Goal: Task Accomplishment & Management: Complete application form

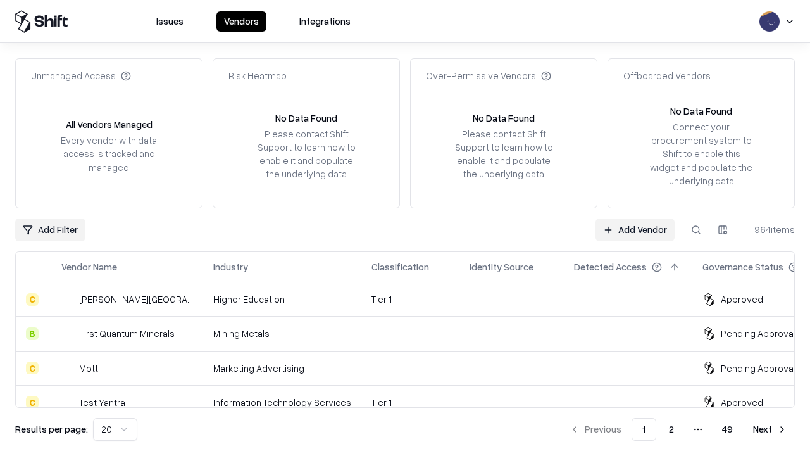
click at [635, 229] on link "Add Vendor" at bounding box center [635, 229] width 79 height 23
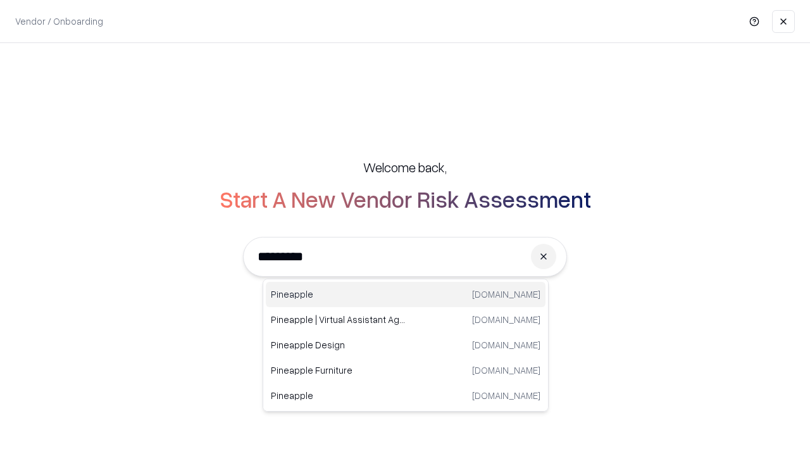
click at [406, 294] on div "Pineapple [DOMAIN_NAME]" at bounding box center [406, 294] width 280 height 25
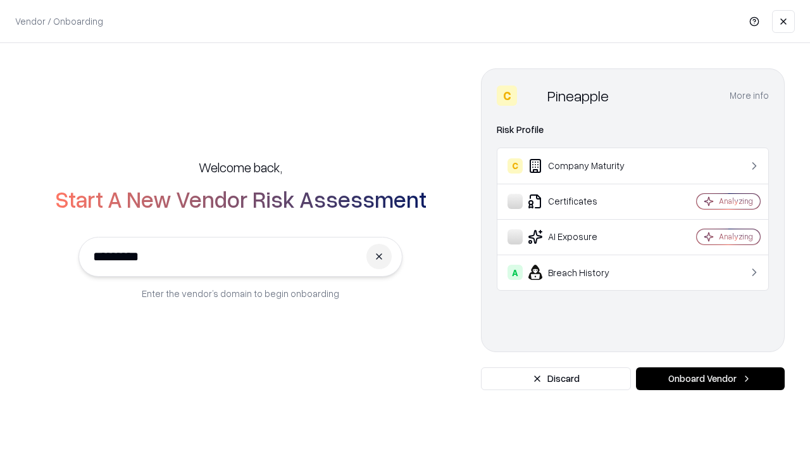
type input "*********"
click at [710, 379] on button "Onboard Vendor" at bounding box center [710, 378] width 149 height 23
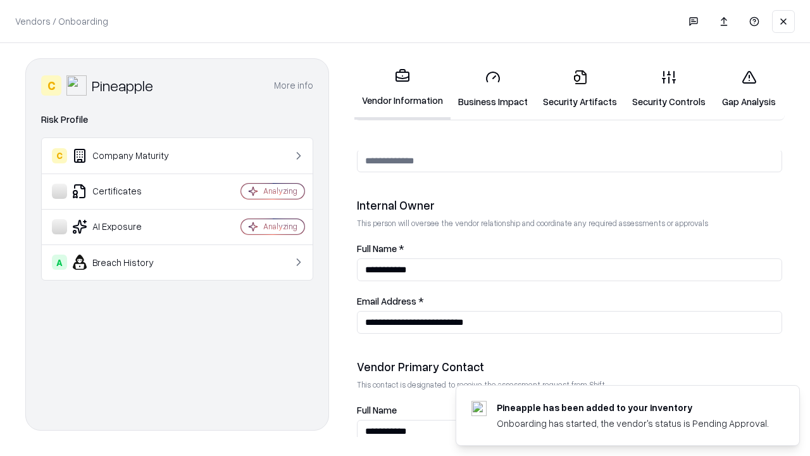
scroll to position [656, 0]
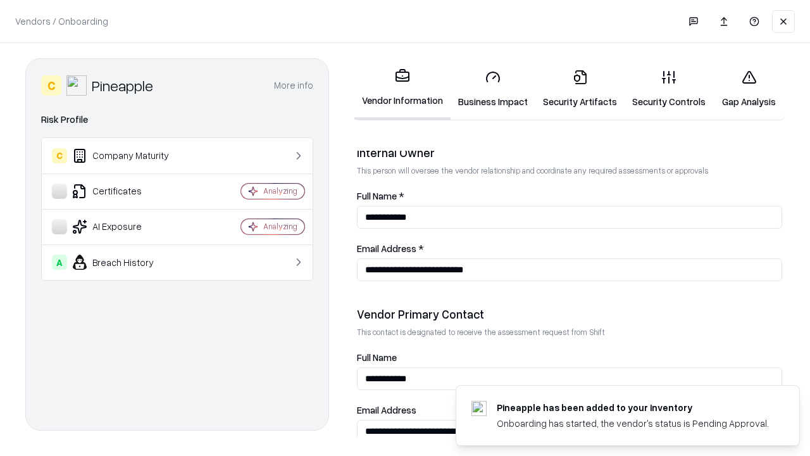
click at [493, 89] on link "Business Impact" at bounding box center [493, 89] width 85 height 59
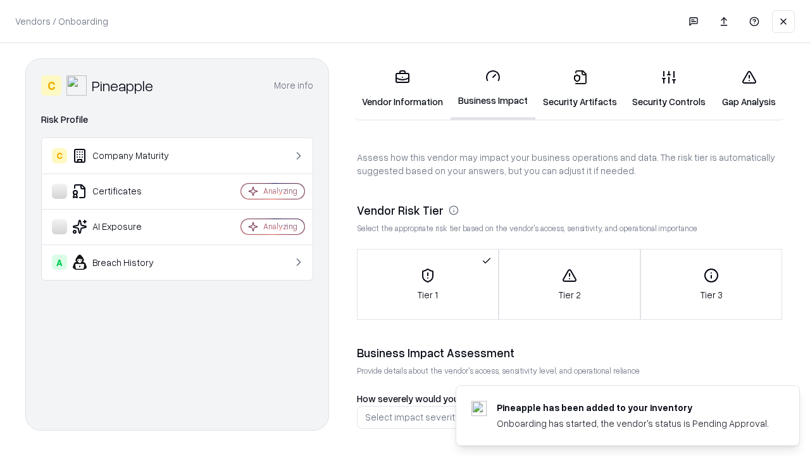
click at [580, 89] on link "Security Artifacts" at bounding box center [580, 89] width 89 height 59
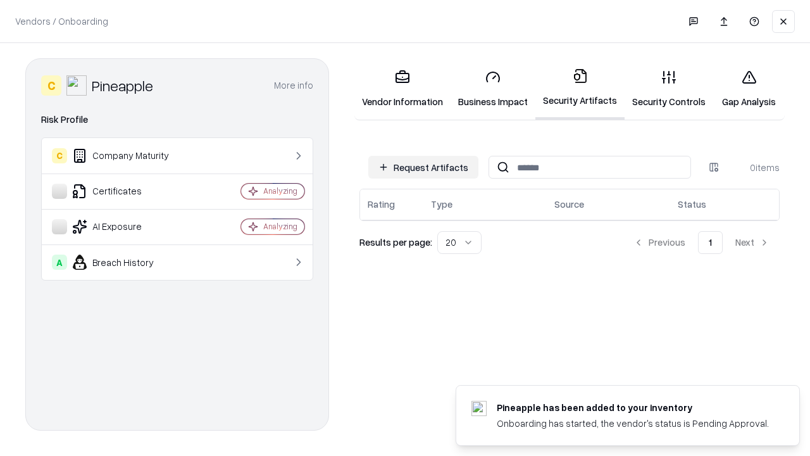
click at [424, 167] on button "Request Artifacts" at bounding box center [424, 167] width 110 height 23
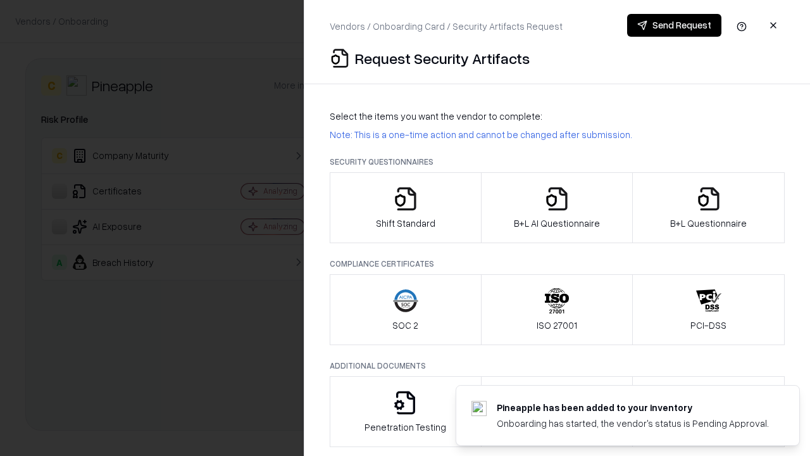
click at [405, 208] on icon "button" at bounding box center [405, 198] width 25 height 25
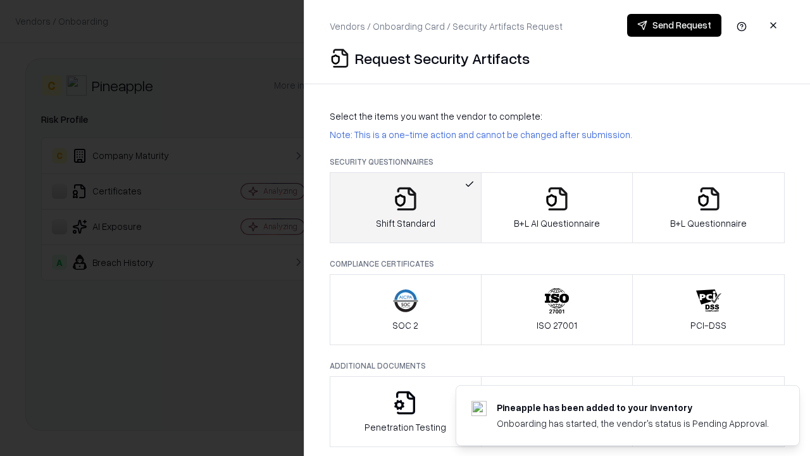
click at [674, 25] on button "Send Request" at bounding box center [674, 25] width 94 height 23
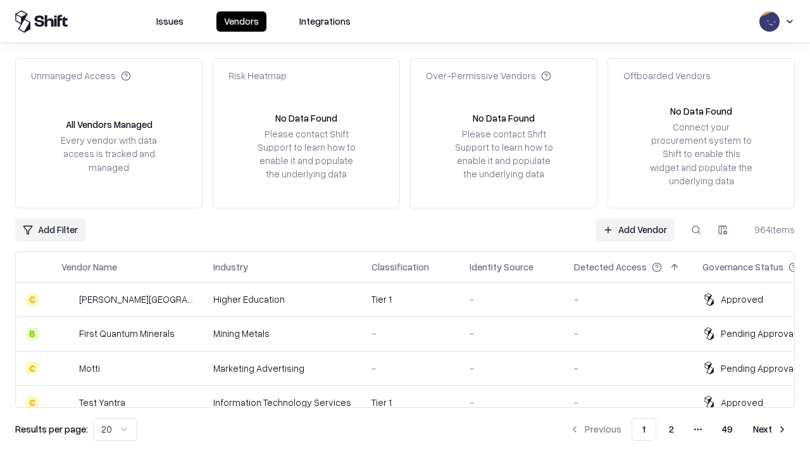
click at [696, 229] on button at bounding box center [696, 229] width 23 height 23
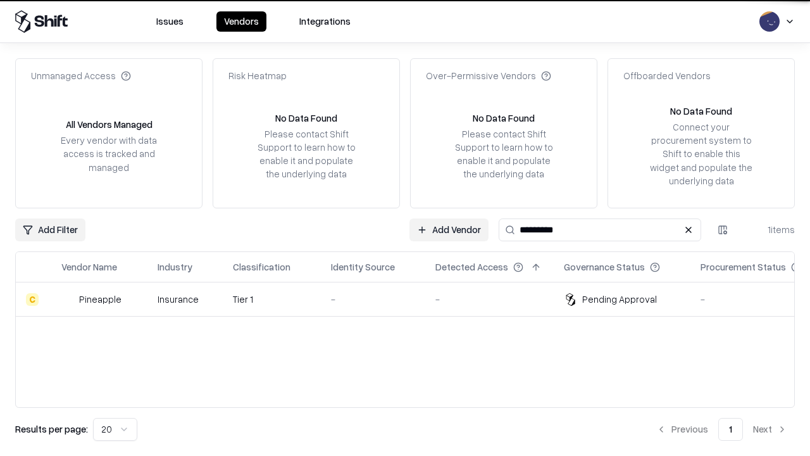
type input "*********"
click at [413, 299] on div "-" at bounding box center [373, 299] width 84 height 13
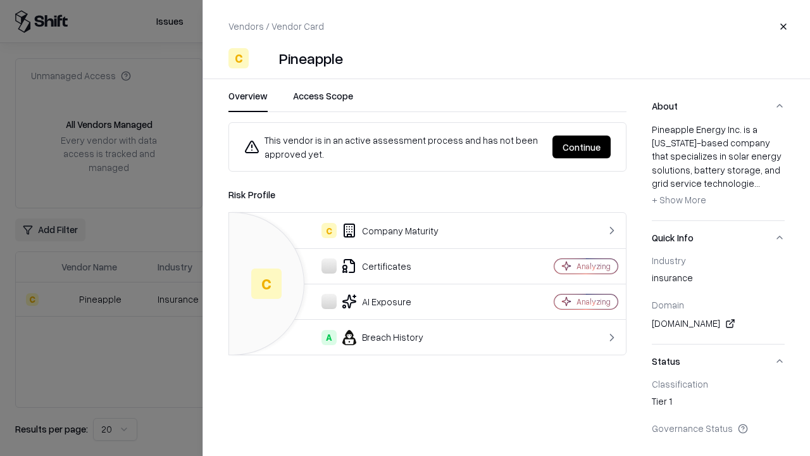
click at [582, 147] on button "Continue" at bounding box center [582, 146] width 58 height 23
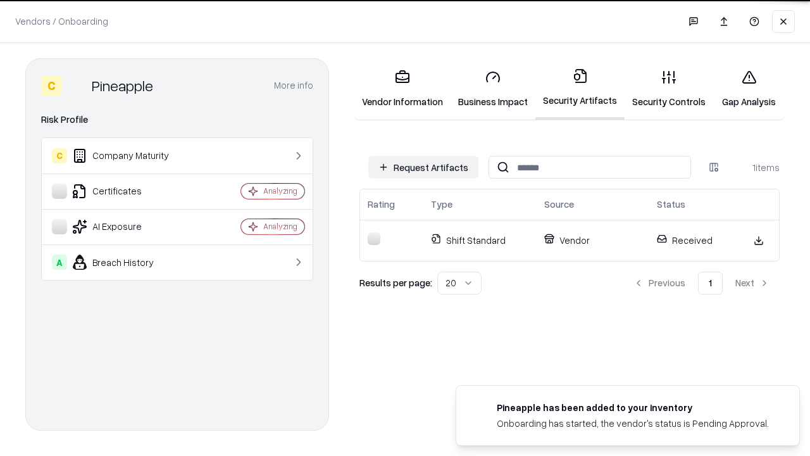
click at [669, 89] on link "Security Controls" at bounding box center [669, 89] width 89 height 59
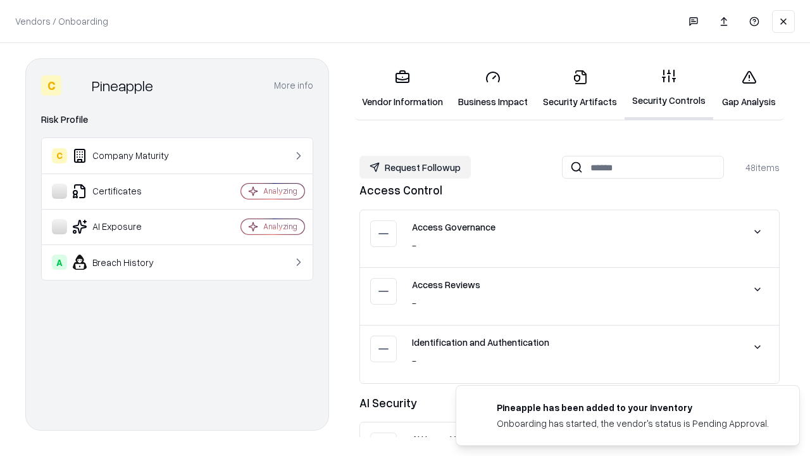
click at [415, 167] on button "Request Followup" at bounding box center [415, 167] width 111 height 23
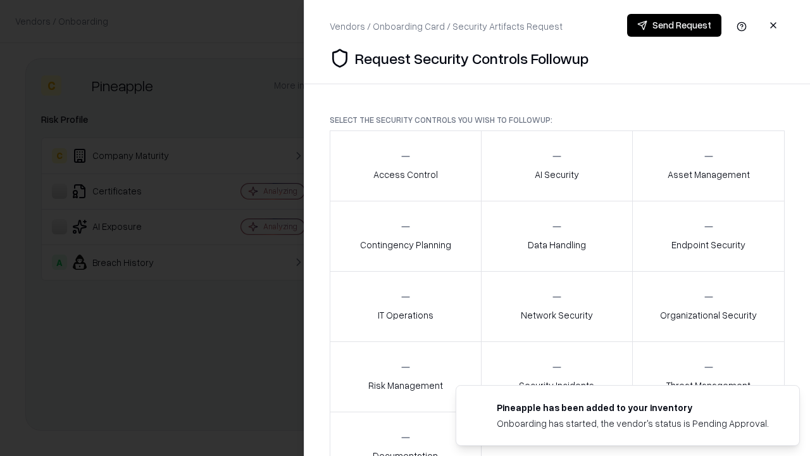
click at [405, 166] on div "Access Control" at bounding box center [406, 165] width 65 height 31
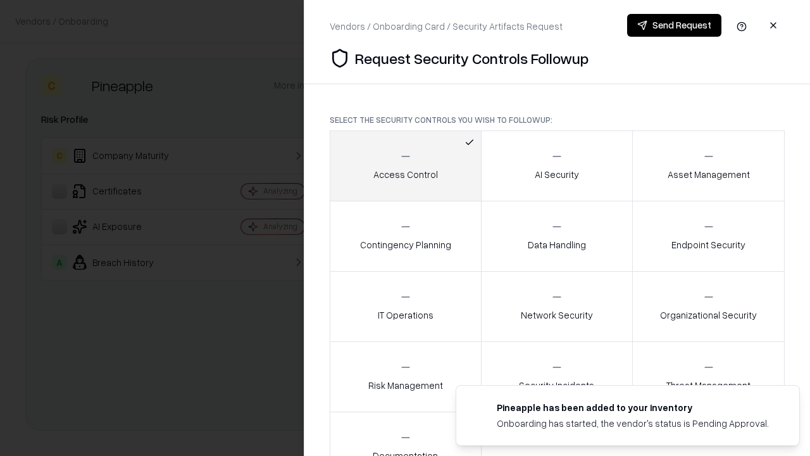
click at [674, 25] on button "Send Request" at bounding box center [674, 25] width 94 height 23
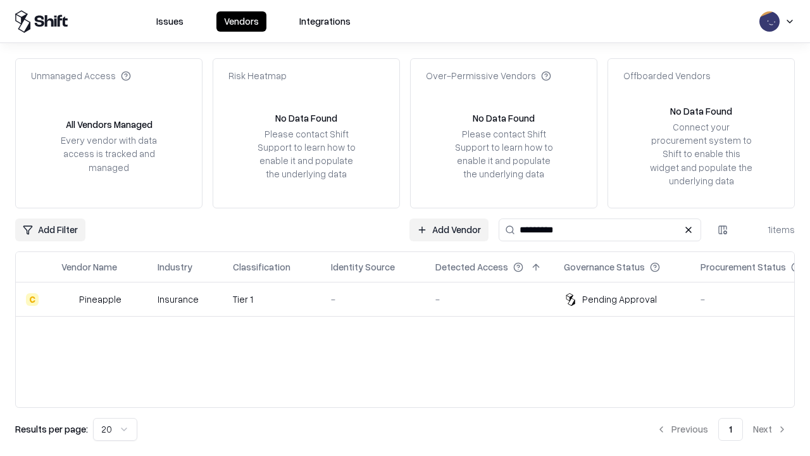
type input "*********"
click at [413, 299] on div "-" at bounding box center [373, 299] width 84 height 13
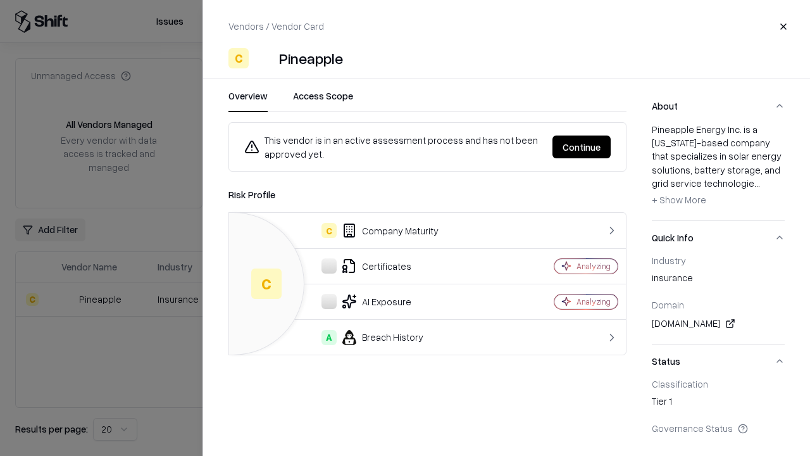
click at [582, 147] on button "Continue" at bounding box center [582, 146] width 58 height 23
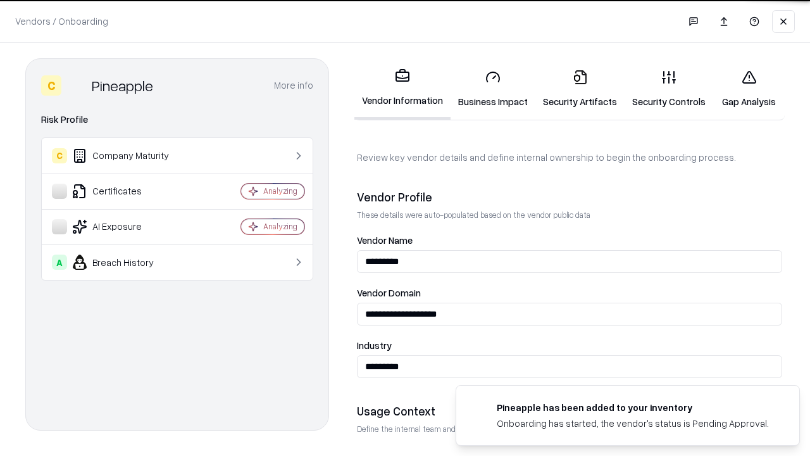
click at [749, 89] on link "Gap Analysis" at bounding box center [750, 89] width 72 height 59
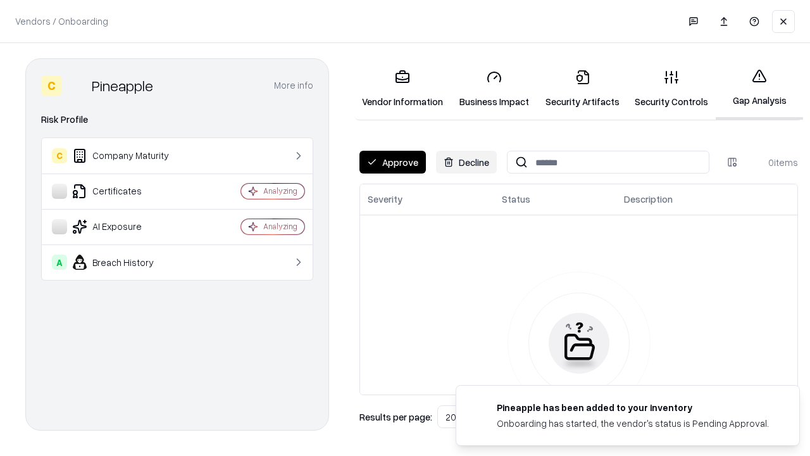
click at [393, 162] on button "Approve" at bounding box center [393, 162] width 66 height 23
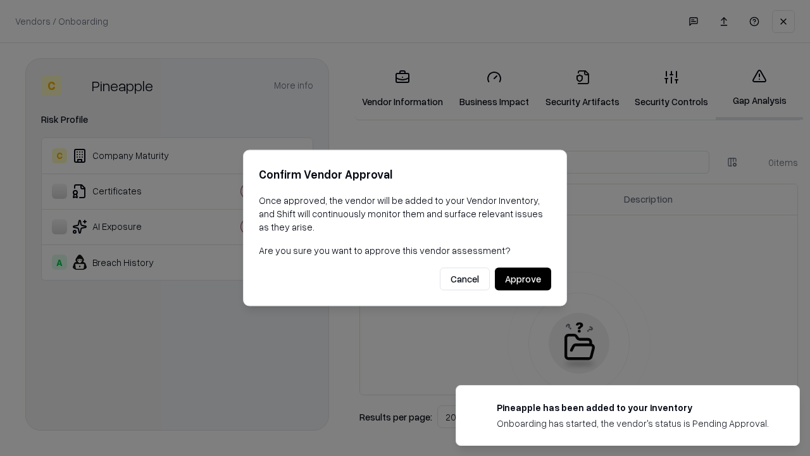
click at [523, 279] on button "Approve" at bounding box center [523, 279] width 56 height 23
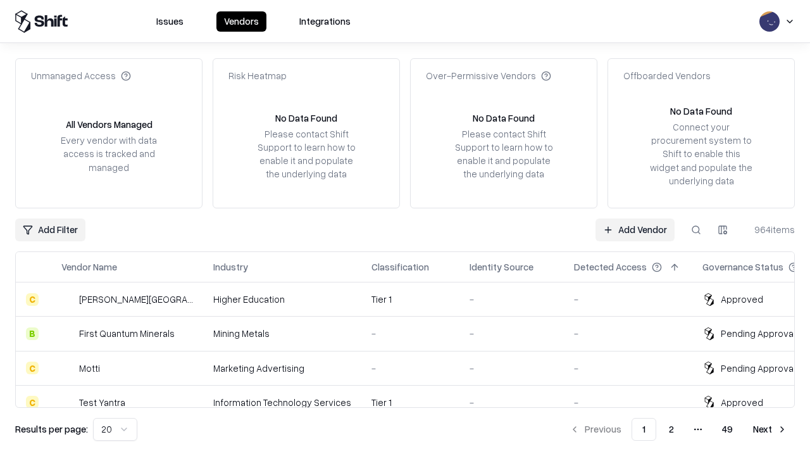
type input "*********"
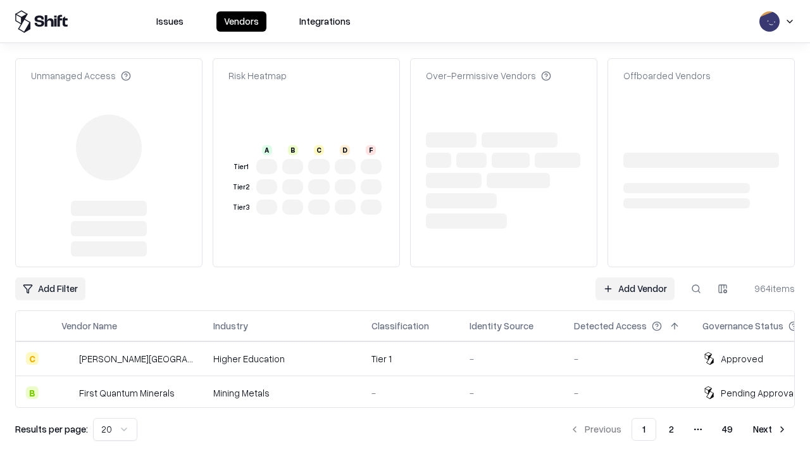
click at [635, 277] on link "Add Vendor" at bounding box center [635, 288] width 79 height 23
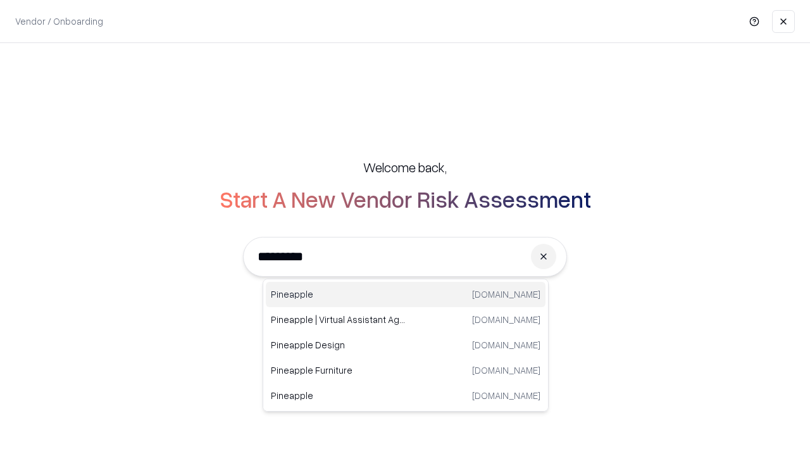
click at [406, 294] on div "Pineapple [DOMAIN_NAME]" at bounding box center [406, 294] width 280 height 25
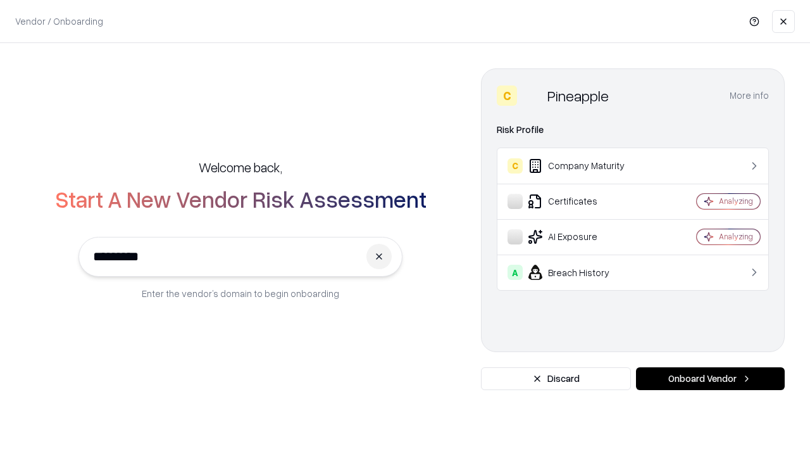
type input "*********"
click at [710, 379] on button "Onboard Vendor" at bounding box center [710, 378] width 149 height 23
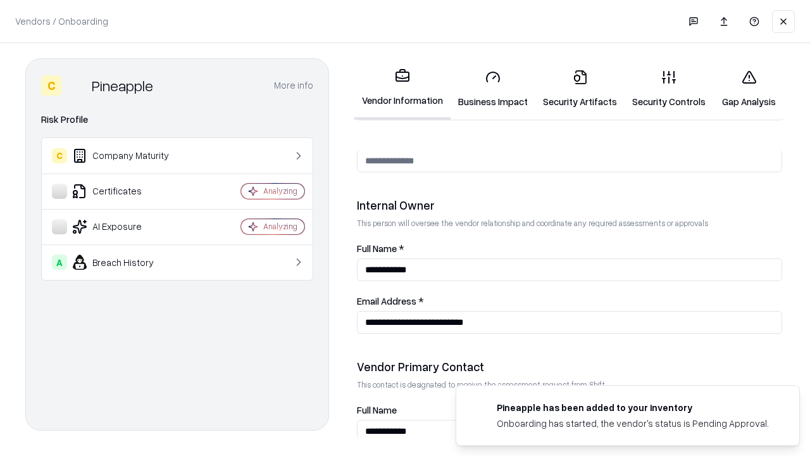
scroll to position [656, 0]
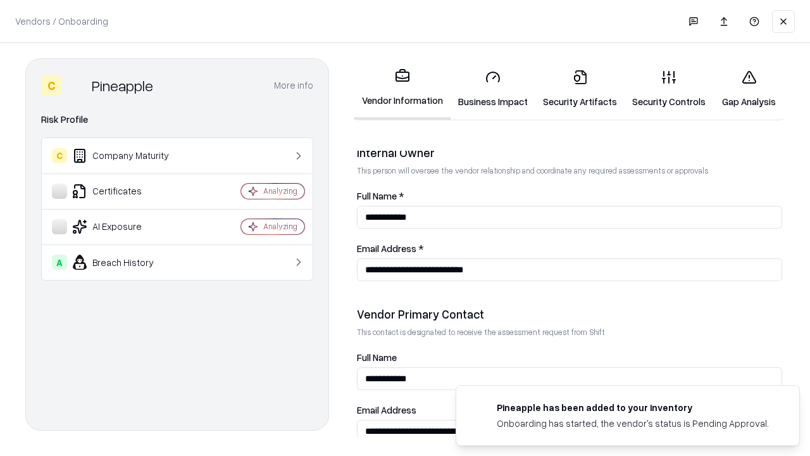
click at [749, 89] on link "Gap Analysis" at bounding box center [750, 89] width 72 height 59
